Goal: Task Accomplishment & Management: Use online tool/utility

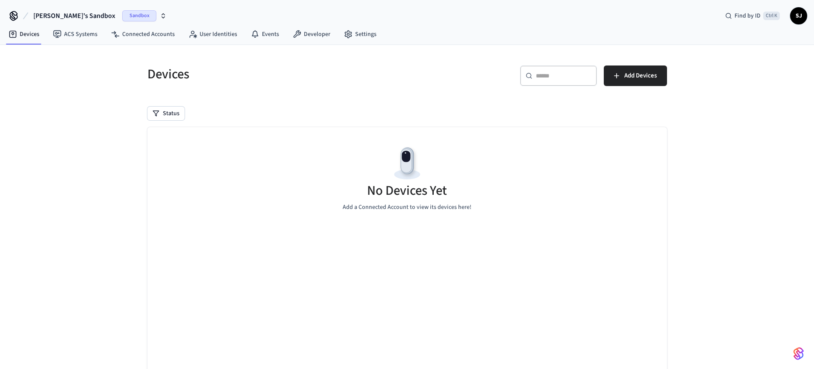
click at [317, 42] on nav "Devices ACS Systems Connected Accounts User Identities Events Developer Settings" at bounding box center [193, 35] width 382 height 20
click at [314, 40] on link "Developer" at bounding box center [311, 34] width 51 height 15
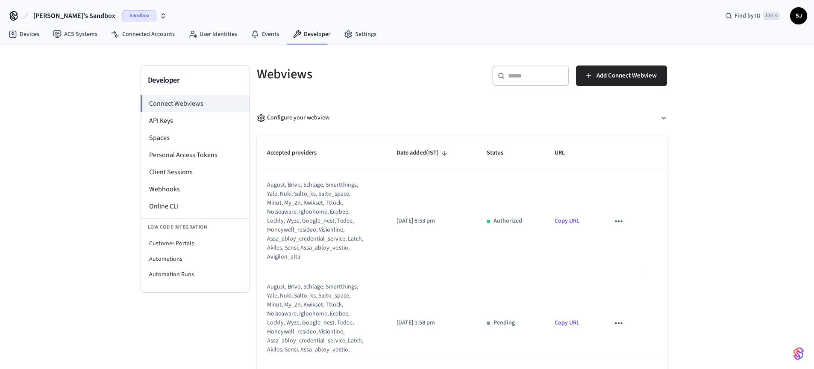
click at [64, 11] on span "[PERSON_NAME]'s Sandbox" at bounding box center [74, 16] width 82 height 10
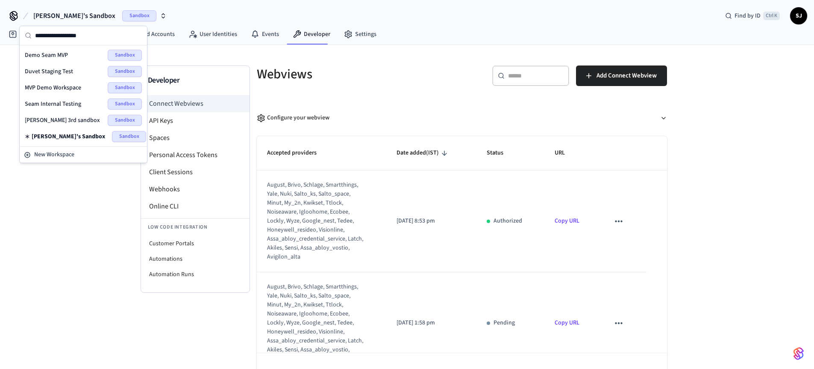
click at [56, 100] on span "Seam Internal Testing" at bounding box center [53, 104] width 56 height 9
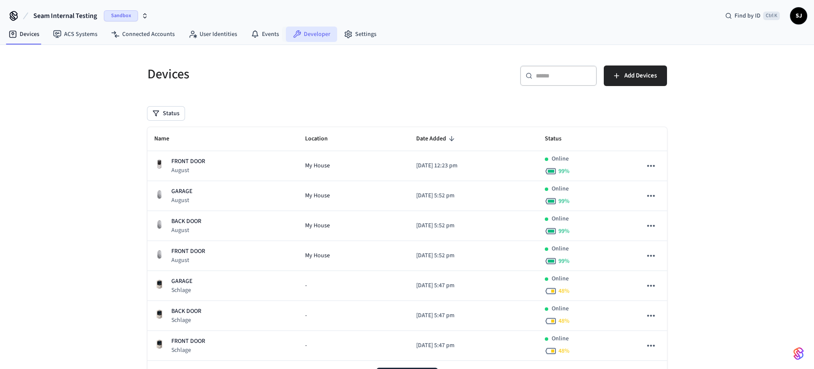
click at [317, 30] on link "Developer" at bounding box center [311, 34] width 51 height 15
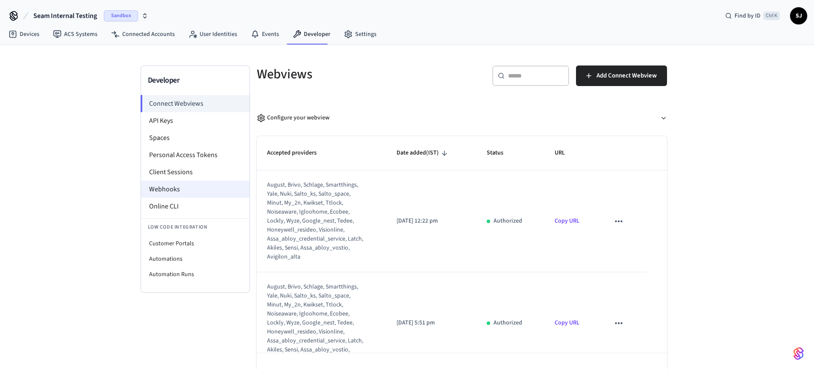
click at [163, 197] on li "Webhooks" at bounding box center [195, 188] width 109 height 17
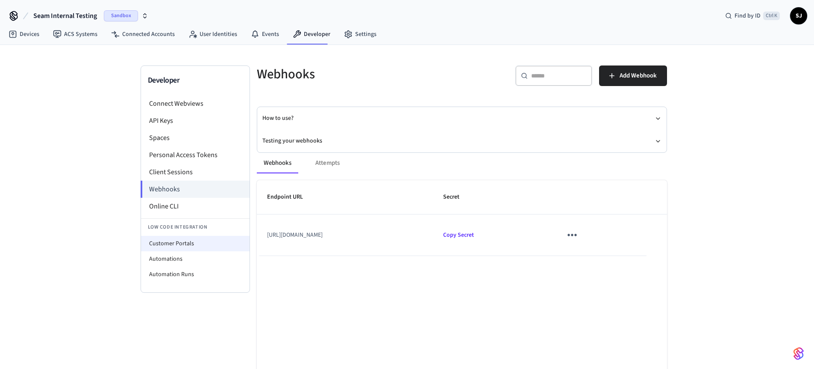
click at [167, 240] on li "Customer Portals" at bounding box center [195, 243] width 109 height 15
select select "**********"
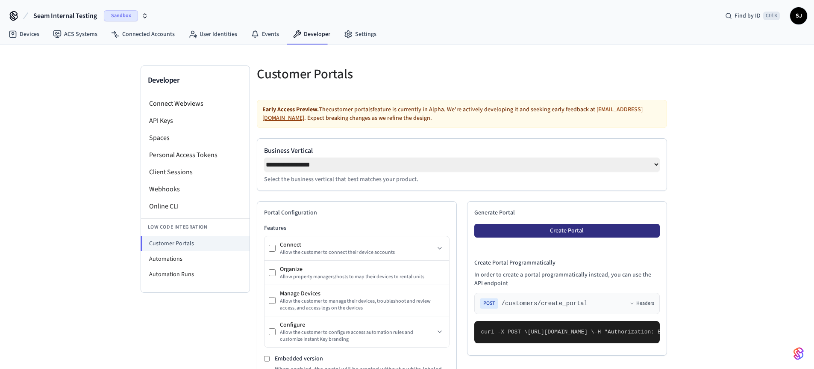
click at [563, 237] on button "Create Portal" at bounding box center [568, 231] width 186 height 14
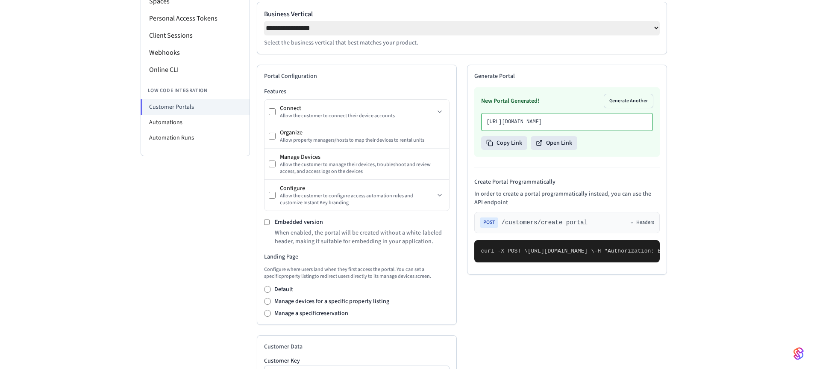
scroll to position [142, 0]
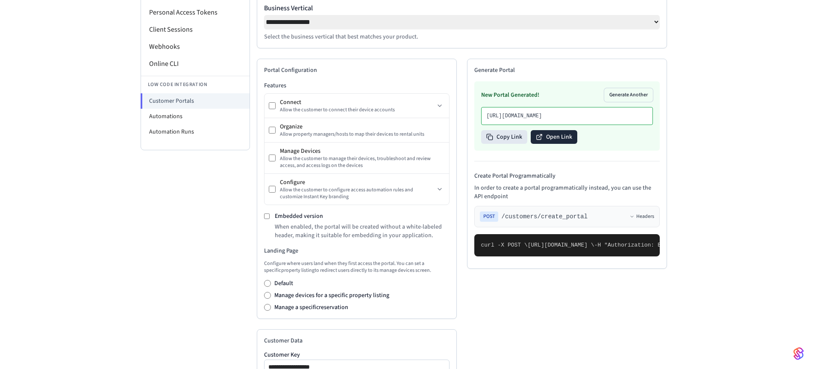
click at [550, 144] on button "Open Link" at bounding box center [554, 137] width 47 height 14
